Goal: Task Accomplishment & Management: Manage account settings

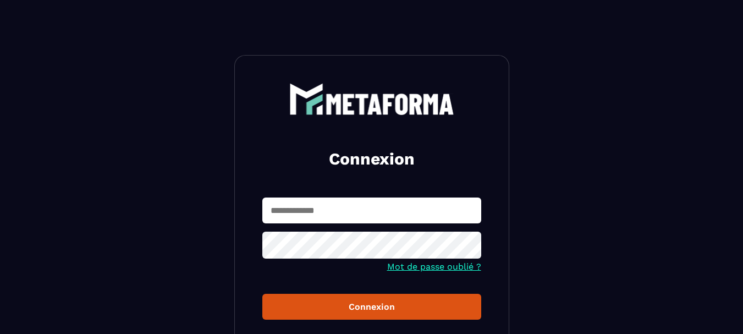
click at [337, 217] on input "text" at bounding box center [371, 211] width 219 height 26
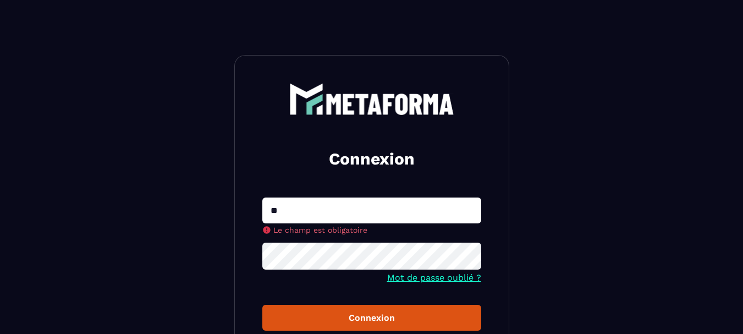
type input "**********"
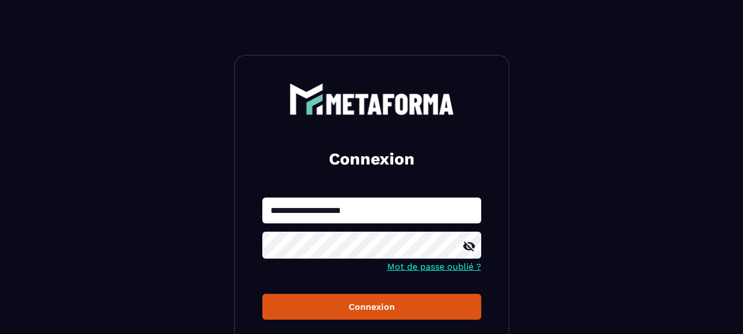
click at [409, 302] on div "Connexion" at bounding box center [371, 307] width 201 height 10
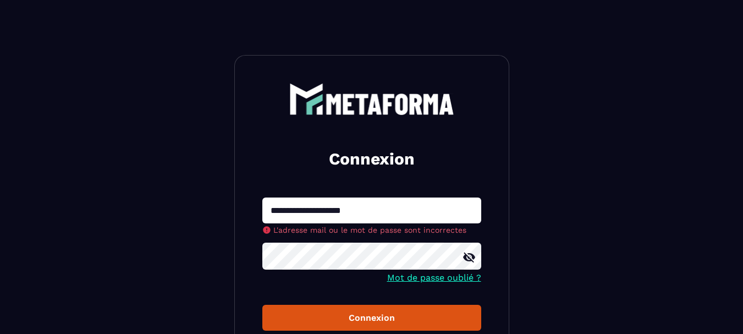
click at [399, 312] on button "Connexion" at bounding box center [371, 318] width 219 height 26
